Goal: Information Seeking & Learning: Find specific page/section

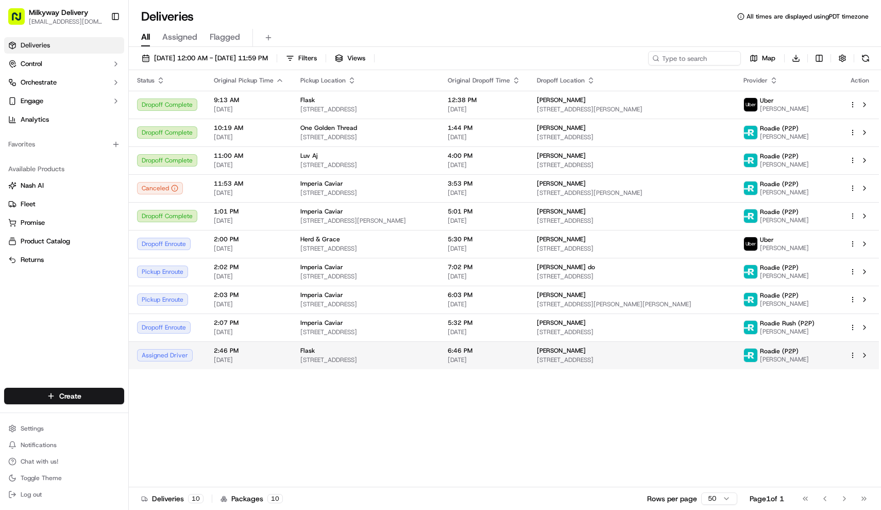
click at [305, 353] on span "Flask" at bounding box center [307, 350] width 14 height 8
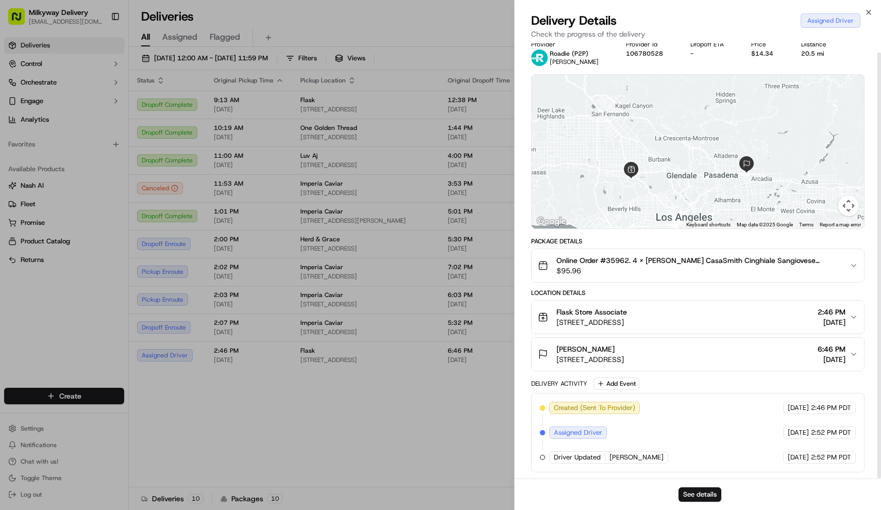
scroll to position [9, 0]
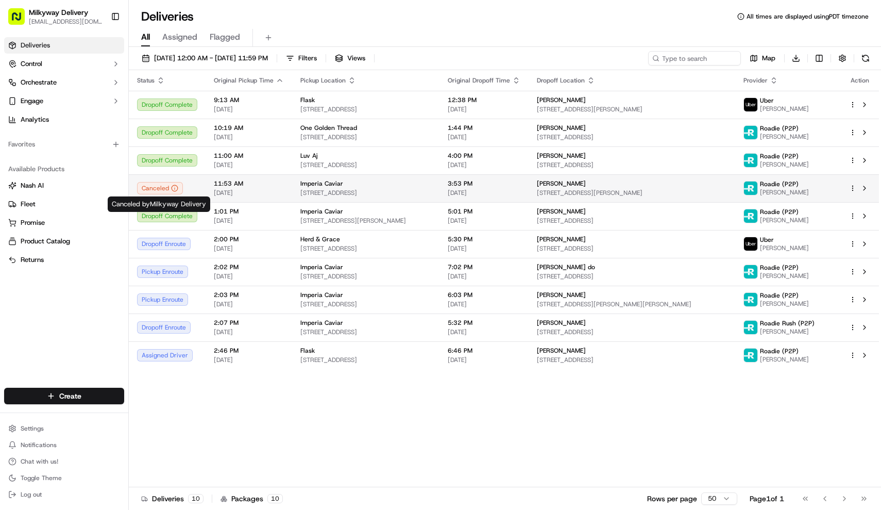
click at [267, 191] on span "[DATE]" at bounding box center [249, 193] width 70 height 8
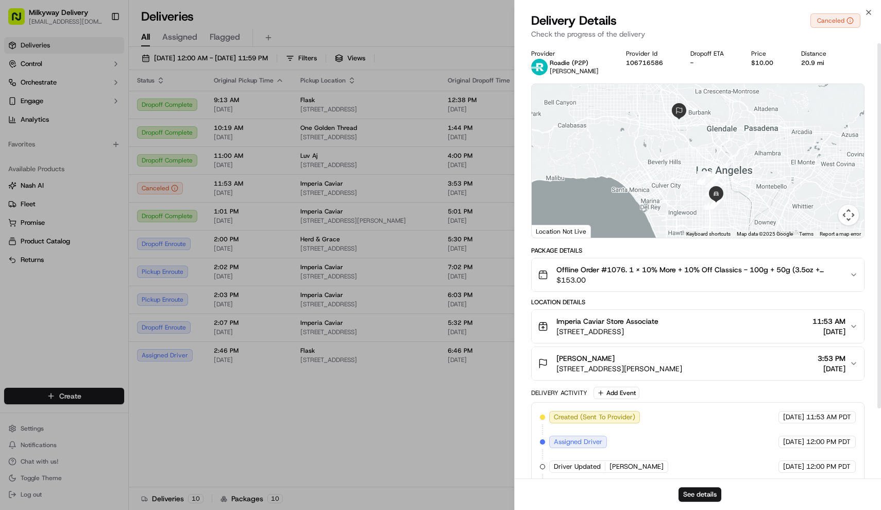
scroll to position [0, 0]
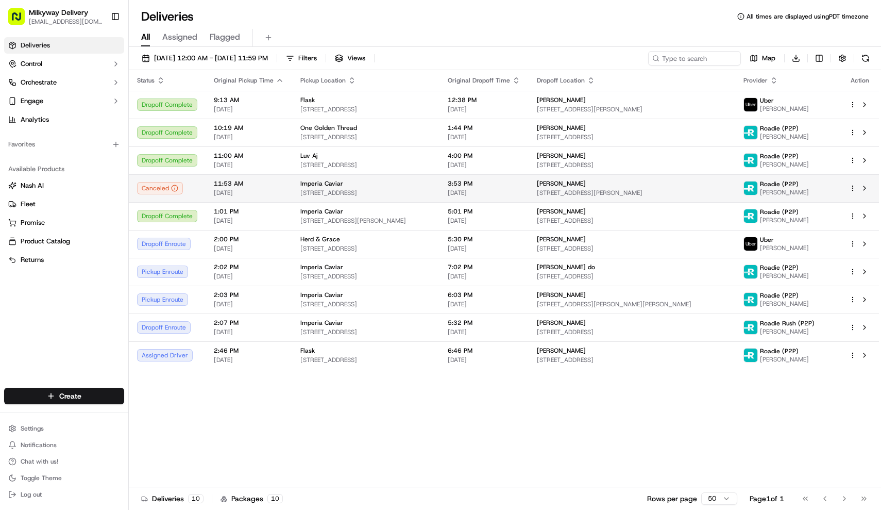
click at [394, 193] on span "[STREET_ADDRESS]" at bounding box center [365, 193] width 131 height 8
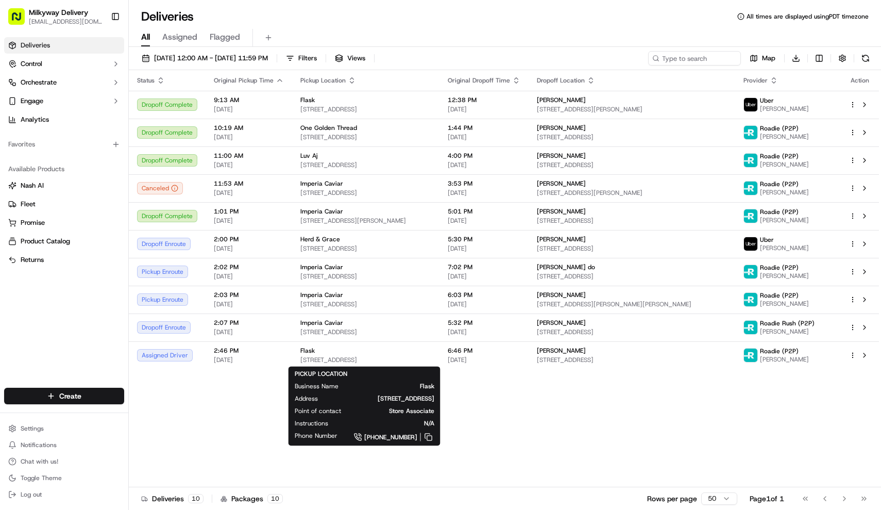
click at [548, 407] on div "Status Original Pickup Time Pickup Location Original Dropoff Time Dropoff Locat…" at bounding box center [504, 278] width 750 height 417
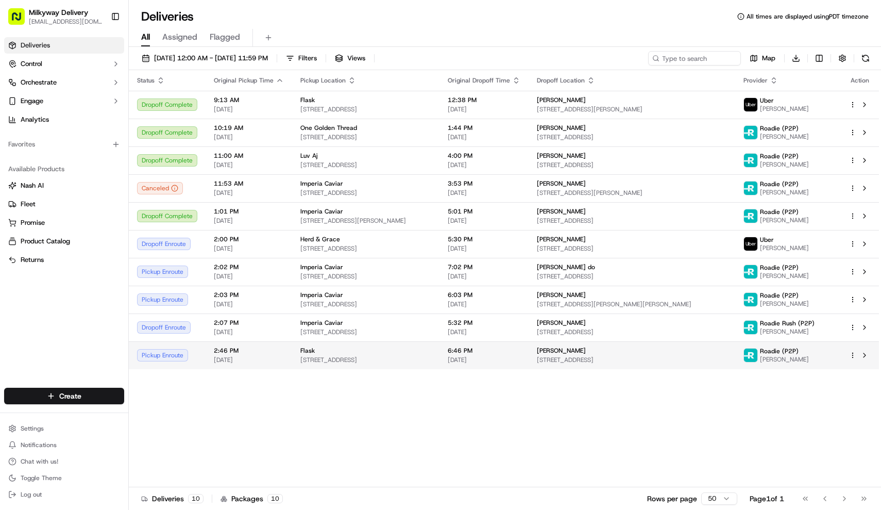
click at [341, 356] on span "[STREET_ADDRESS]" at bounding box center [365, 360] width 131 height 8
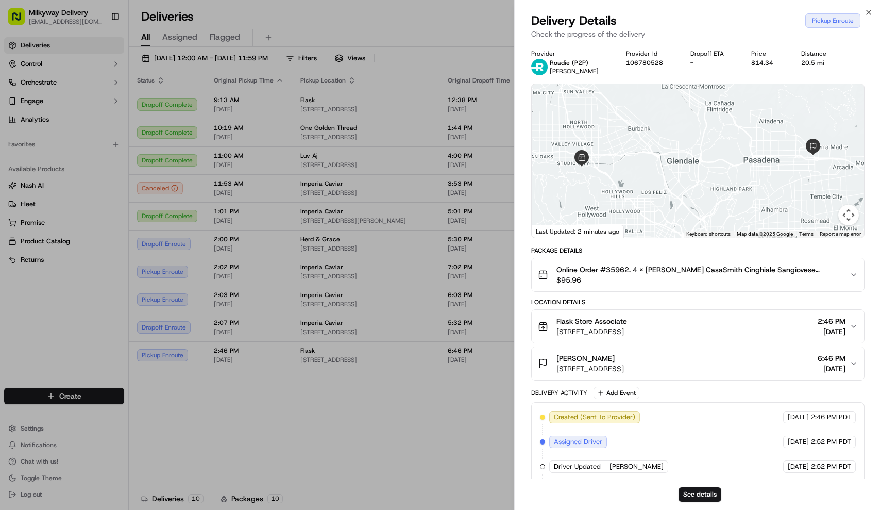
click at [624, 361] on div "[PERSON_NAME]" at bounding box center [591, 358] width 68 height 10
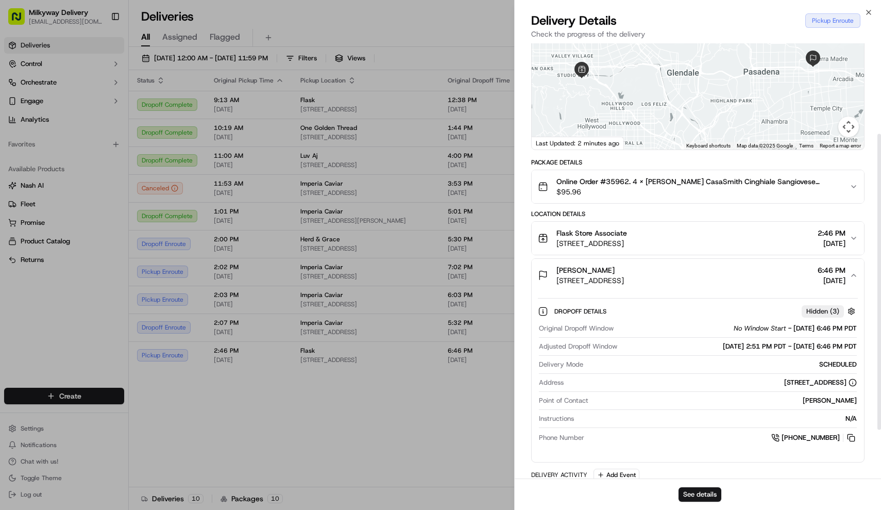
scroll to position [143, 0]
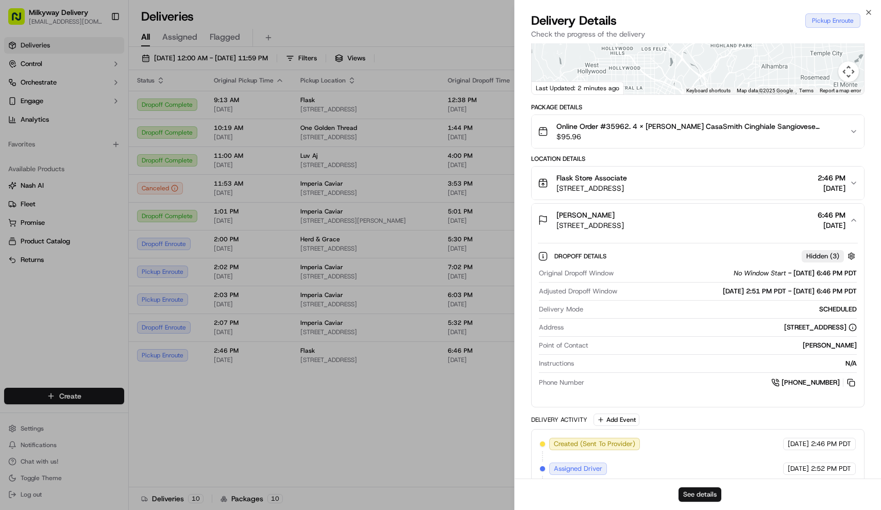
click at [694, 498] on button "See details" at bounding box center [700, 494] width 43 height 14
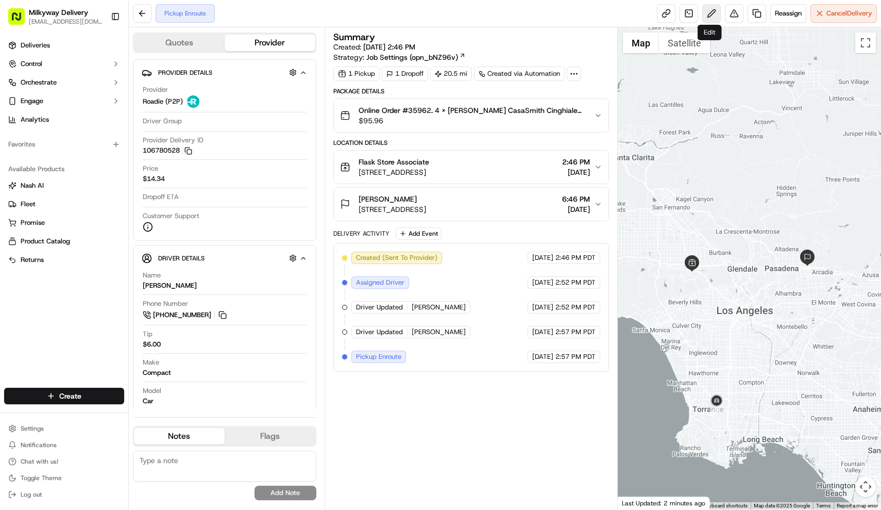
click at [714, 15] on button at bounding box center [711, 13] width 19 height 19
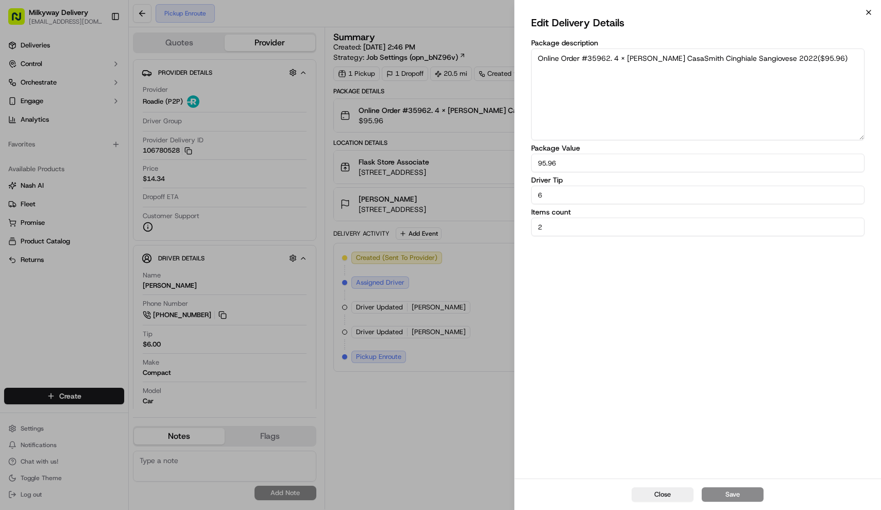
click at [871, 9] on icon "button" at bounding box center [869, 12] width 8 height 8
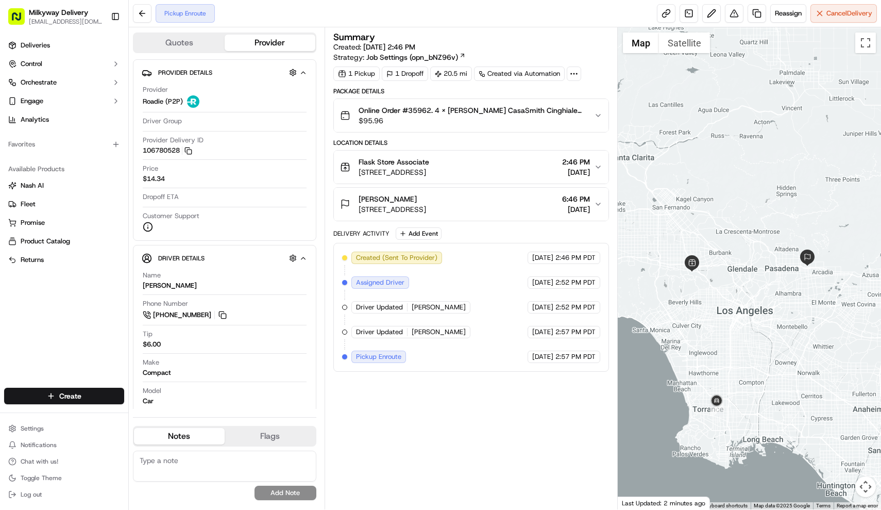
click at [606, 193] on button "Benjamin Hopkins Unit 7, 389 Cliff Dr APT 4, Pasadena, CA 91107, USA 6:46 PM 09…" at bounding box center [471, 204] width 275 height 33
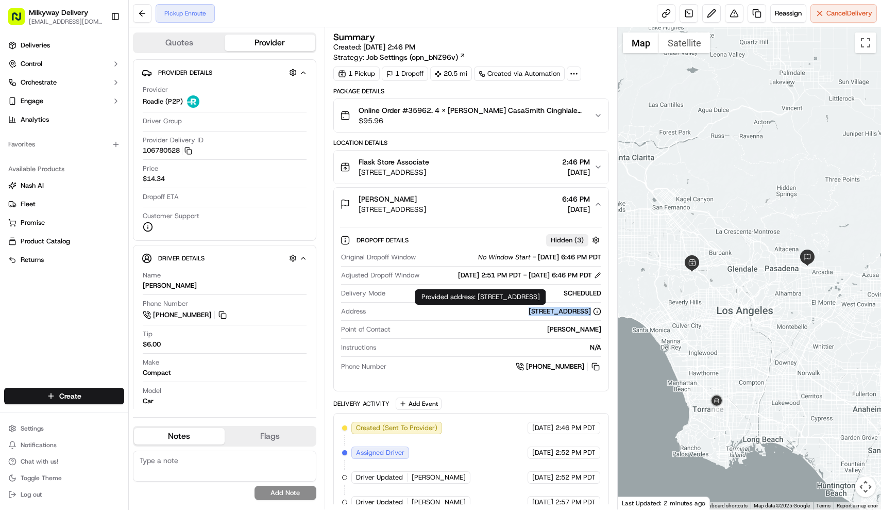
drag, startPoint x: 423, startPoint y: 319, endPoint x: 591, endPoint y: 317, distance: 168.0
click at [591, 316] on div "[STREET_ADDRESS]" at bounding box center [485, 311] width 231 height 9
copy div "[STREET_ADDRESS]"
click at [145, 14] on button at bounding box center [142, 13] width 19 height 19
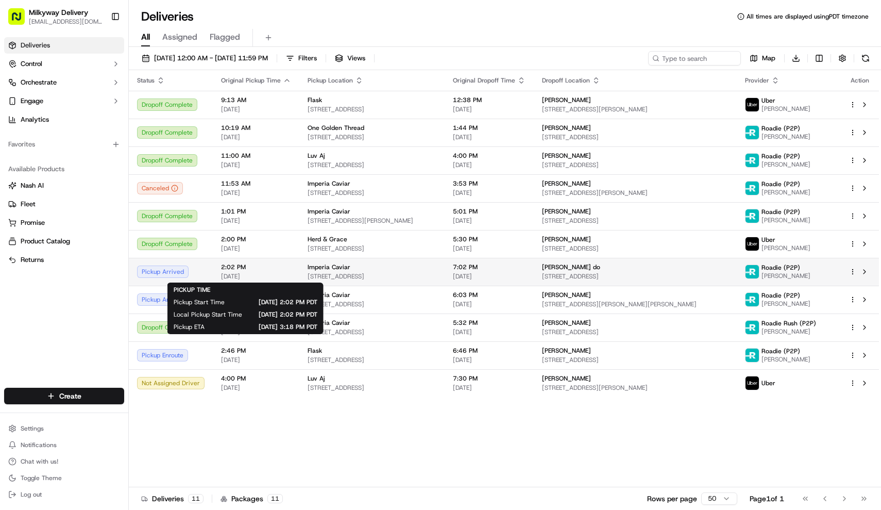
click at [244, 274] on span "[DATE]" at bounding box center [256, 276] width 70 height 8
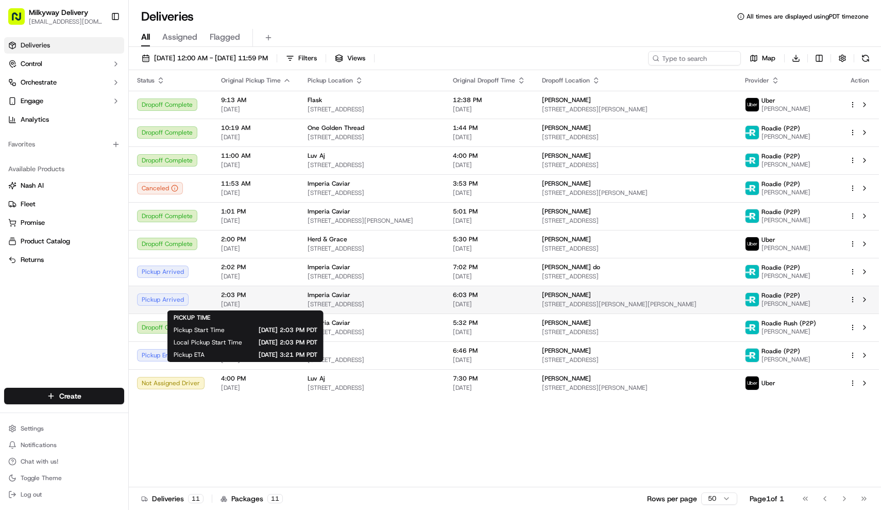
click at [258, 296] on span "2:03 PM" at bounding box center [256, 295] width 70 height 8
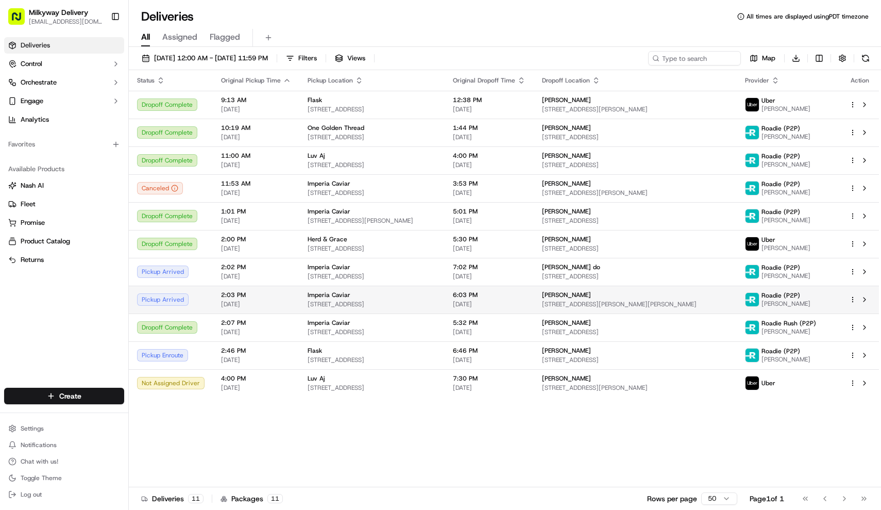
click at [258, 296] on span "2:03 PM" at bounding box center [256, 295] width 70 height 8
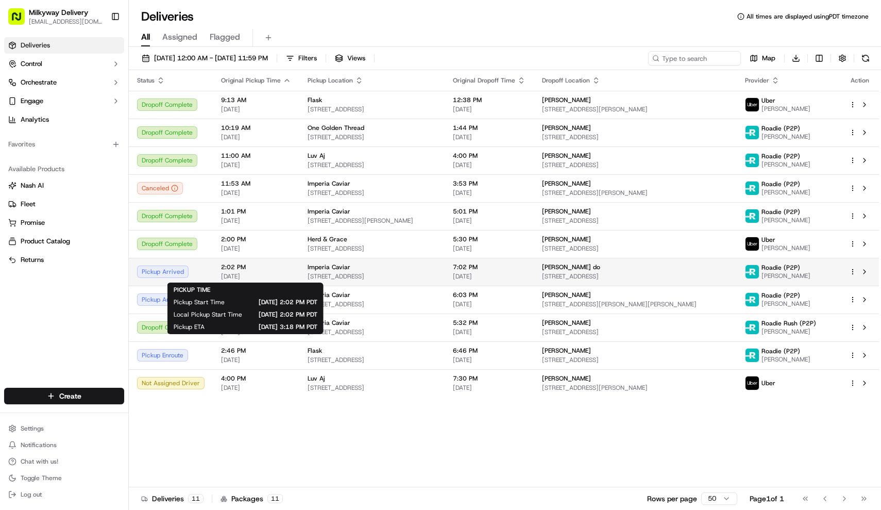
click at [263, 277] on span "[DATE]" at bounding box center [256, 276] width 70 height 8
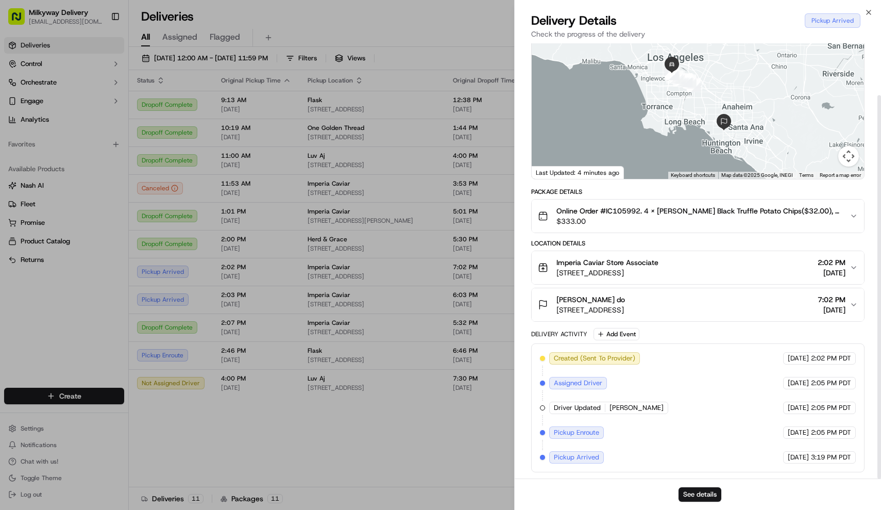
scroll to position [59, 0]
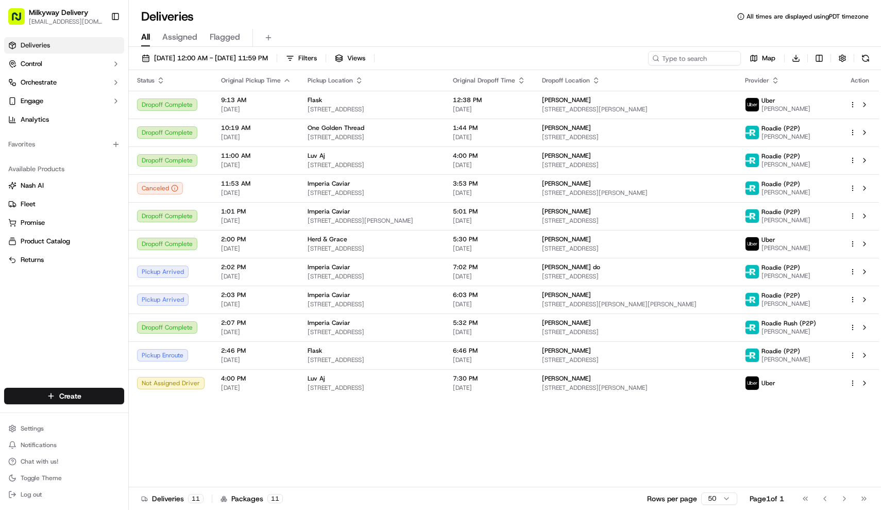
click at [331, 425] on div "Status Original Pickup Time Pickup Location Original Dropoff Time Dropoff Locat…" at bounding box center [504, 278] width 750 height 417
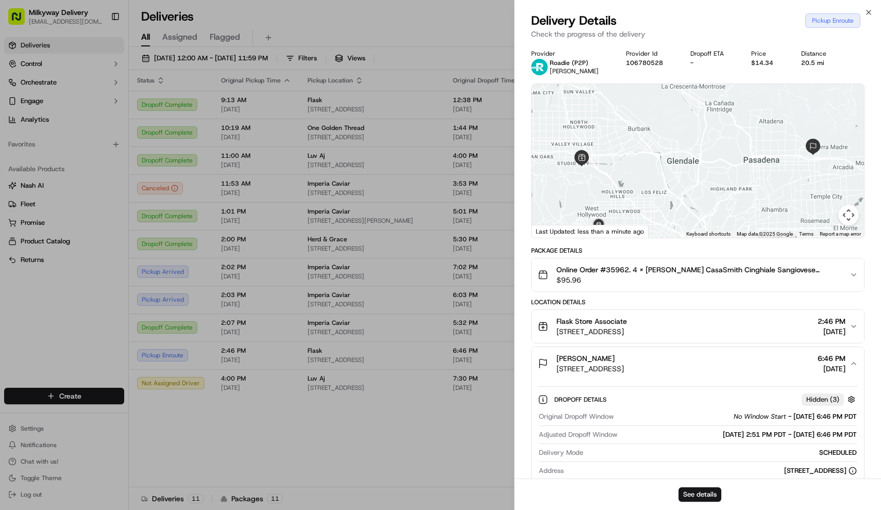
scroll to position [143, 0]
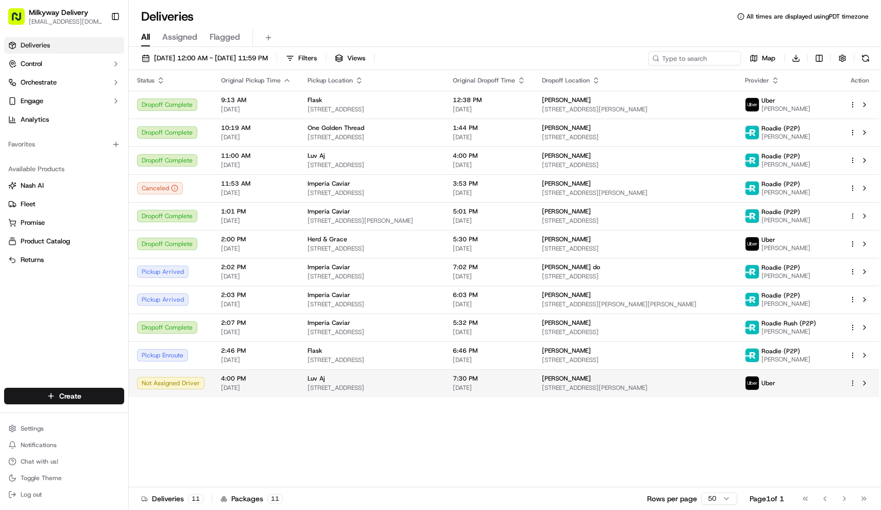
click at [329, 390] on span "[STREET_ADDRESS]" at bounding box center [372, 387] width 129 height 8
